Goal: Transaction & Acquisition: Subscribe to service/newsletter

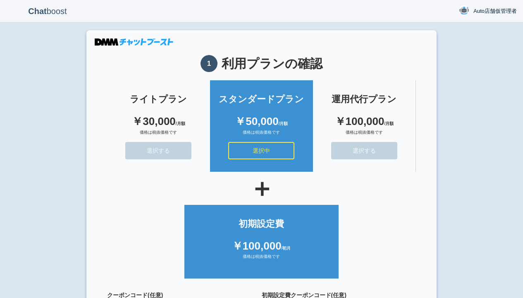
scroll to position [74, 0]
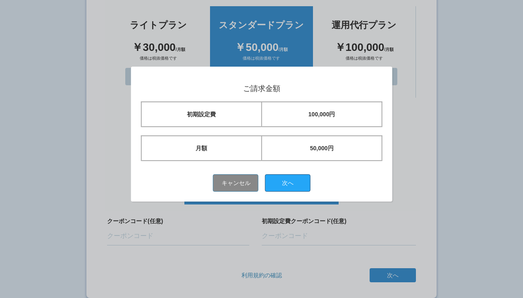
click at [291, 182] on button "次へ" at bounding box center [287, 182] width 45 height 17
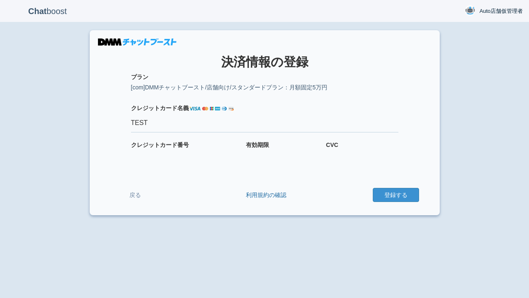
type input "TEST"
click at [395, 195] on button "登録する" at bounding box center [396, 195] width 46 height 14
